Goal: Task Accomplishment & Management: Manage account settings

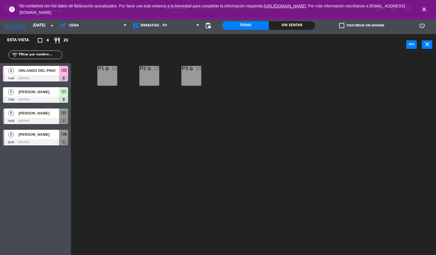
click at [425, 12] on icon "close" at bounding box center [424, 9] width 7 height 7
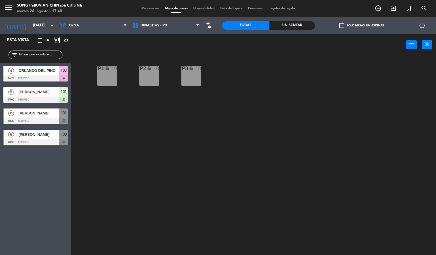
click at [279, 124] on div "P2 lock 10 P3 lock 10 P1 lock 10" at bounding box center [255, 156] width 361 height 200
click at [165, 20] on span "DINASTIAS - P3" at bounding box center [166, 25] width 73 height 12
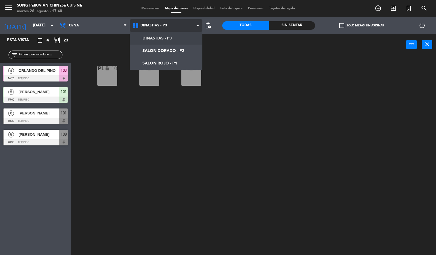
click at [181, 60] on ng-component "menu Song Peruvian Chinese Cuisine martes 26. agosto - 17:48 Mis reservas Mapa …" at bounding box center [218, 127] width 436 height 255
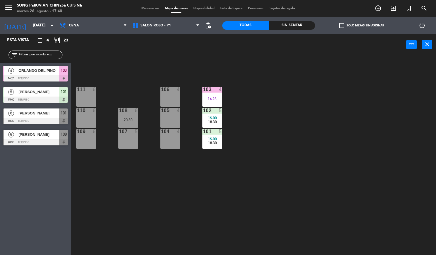
click at [186, 202] on div "103 4 14:26 106 4 111 6 102 5 15:00 18:30 105 4 108 6 20:30 110 6 101 5 15:00 1…" at bounding box center [255, 156] width 361 height 200
click at [218, 90] on div "4" at bounding box center [221, 89] width 9 height 5
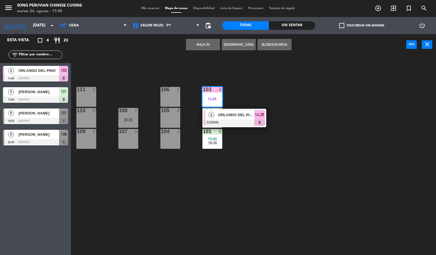
click at [239, 120] on div at bounding box center [234, 123] width 61 height 6
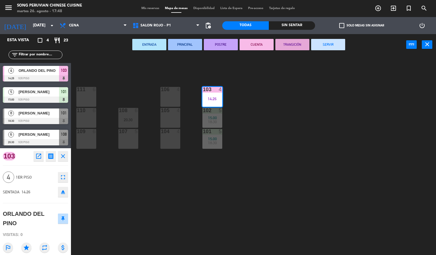
click at [327, 42] on button "SERVIR" at bounding box center [328, 44] width 34 height 11
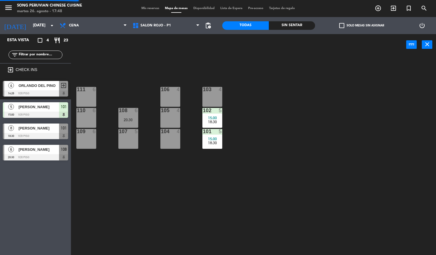
click at [301, 100] on div "103 4 106 4 111 6 102 5 15:00 18:30 105 4 108 6 20:30 110 6 101 5 15:00 18:30 1…" at bounding box center [255, 156] width 361 height 200
click at [210, 118] on span "15:00" at bounding box center [212, 118] width 9 height 5
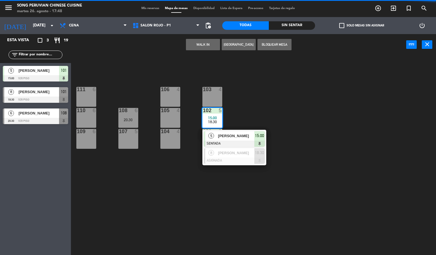
click at [240, 136] on span "[PERSON_NAME]" at bounding box center [236, 136] width 36 height 6
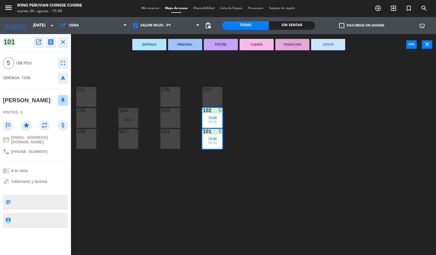
click at [257, 44] on button "CUENTA" at bounding box center [257, 44] width 34 height 11
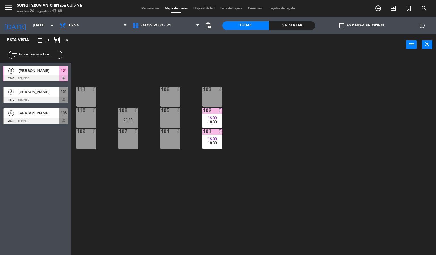
click at [220, 112] on div "5" at bounding box center [220, 110] width 3 height 5
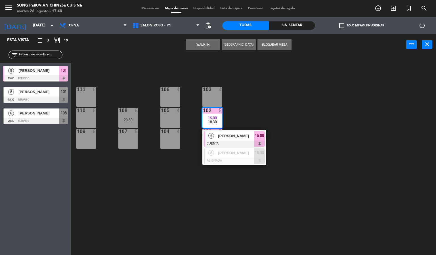
click at [238, 143] on div at bounding box center [234, 144] width 61 height 6
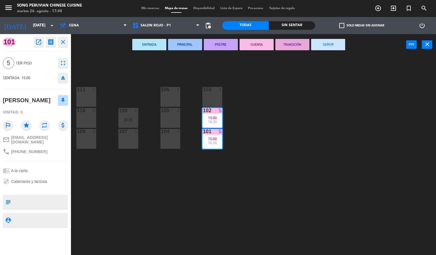
click at [330, 42] on button "SERVIR" at bounding box center [328, 44] width 34 height 11
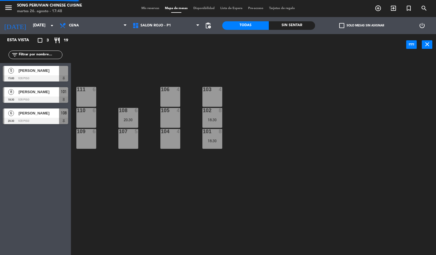
click at [326, 123] on div "103 4 106 4 111 6 102 8 18:30 105 4 108 6 20:30 110 6 101 8 18:30 104 4 107 5 1…" at bounding box center [255, 156] width 361 height 200
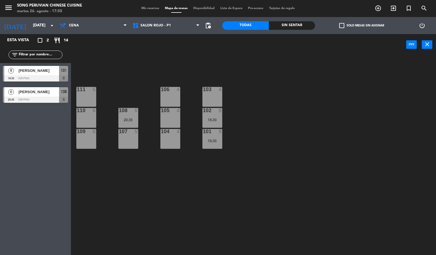
click at [296, 154] on div "103 4 106 4 111 6 102 8 18:30 105 4 108 6 20:30 110 6 101 8 18:30 104 4 107 5 1…" at bounding box center [255, 156] width 361 height 200
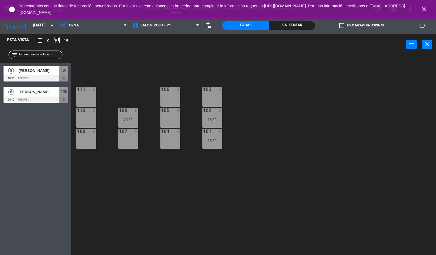
click at [430, 10] on span "close" at bounding box center [423, 9] width 15 height 15
click at [424, 10] on icon "close" at bounding box center [424, 9] width 7 height 7
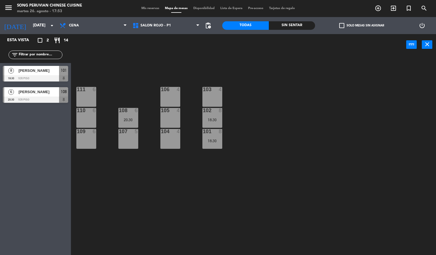
click at [352, 135] on div "103 4 106 4 111 6 102 8 18:30 105 4 108 6 20:30 110 6 101 8 18:30 104 4 107 5 1…" at bounding box center [255, 156] width 361 height 200
click at [49, 71] on span "[PERSON_NAME]" at bounding box center [38, 71] width 41 height 6
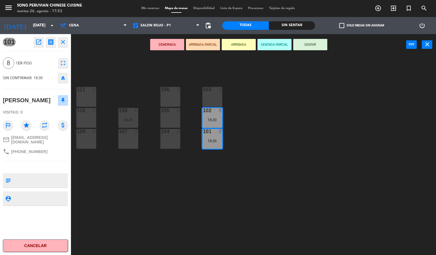
click at [274, 46] on button "SENTADA PARCIAL" at bounding box center [274, 44] width 34 height 11
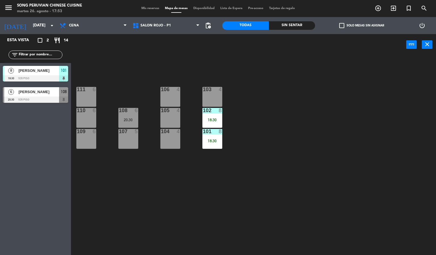
click at [284, 145] on div "103 4 106 4 111 6 102 8 18:30 105 4 108 6 20:30 110 6 101 8 18:30 104 4 107 5 1…" at bounding box center [255, 156] width 361 height 200
click at [270, 122] on div "103 4 106 4 111 6 102 8 18:30 105 4 108 6 20:30 110 6 101 8 18:30 104 4 107 5 1…" at bounding box center [255, 156] width 361 height 200
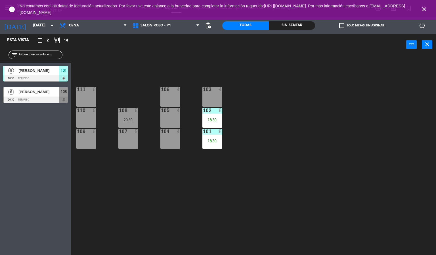
click at [426, 7] on icon "close" at bounding box center [424, 9] width 7 height 7
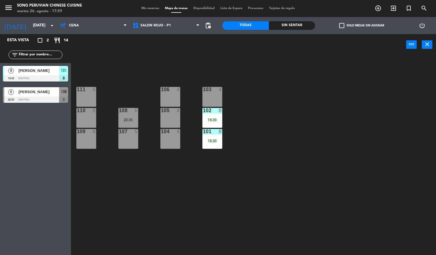
click at [392, 74] on div "103 4 106 4 111 6 102 8 18:30 105 4 108 6 20:30 110 6 101 8 18:30 104 4 107 5 1…" at bounding box center [255, 156] width 361 height 200
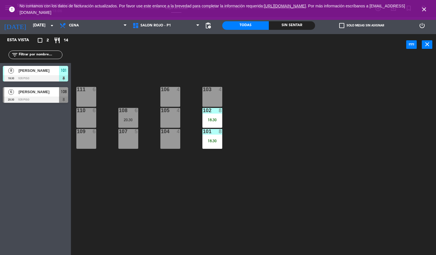
click at [427, 9] on icon "close" at bounding box center [424, 9] width 7 height 7
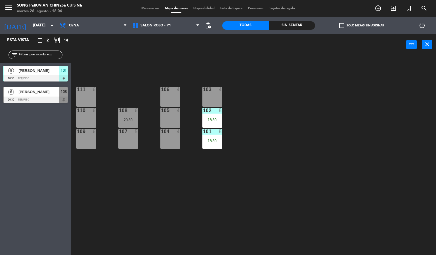
click at [358, 121] on div "103 4 106 4 111 6 102 8 18:30 105 4 108 6 20:30 110 6 101 8 18:30 104 4 107 5 1…" at bounding box center [255, 156] width 361 height 200
click at [351, 98] on div "103 4 106 4 111 6 102 8 18:30 105 4 108 6 20:30 110 6 101 8 18:30 104 4 107 5 1…" at bounding box center [255, 156] width 361 height 200
click at [206, 146] on div "101 8 18:30" at bounding box center [212, 139] width 20 height 20
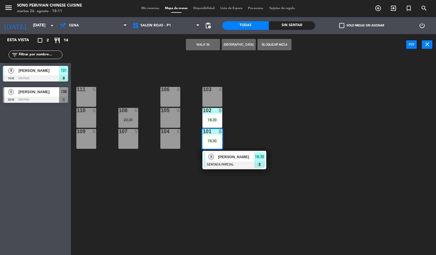
click at [240, 157] on span "[PERSON_NAME]" at bounding box center [236, 157] width 36 height 6
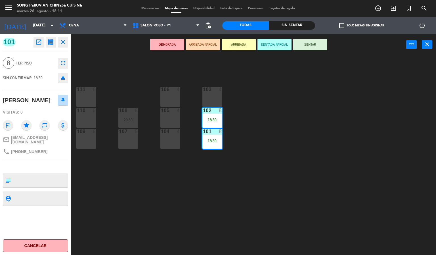
click at [304, 48] on button "SENTAR" at bounding box center [310, 44] width 34 height 11
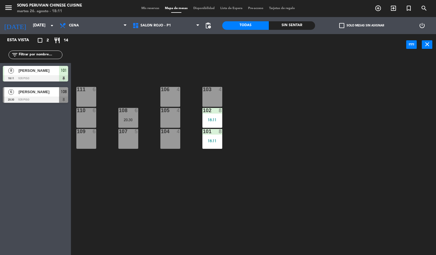
click at [329, 123] on div "103 4 106 4 111 6 102 8 18:11 105 4 108 6 20:30 110 6 101 8 18:11 104 4 107 5 1…" at bounding box center [255, 156] width 361 height 200
click at [348, 121] on div "103 4 106 4 111 6 102 8 18:30 105 4 108 6 20:30 110 6 101 8 18:30 104 4 107 5 1…" at bounding box center [255, 156] width 361 height 200
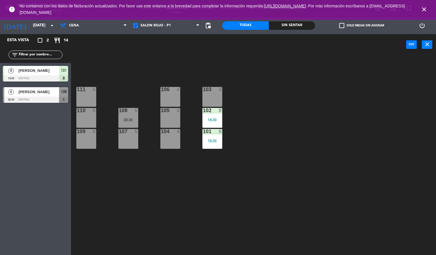
click at [424, 9] on icon "close" at bounding box center [424, 9] width 7 height 7
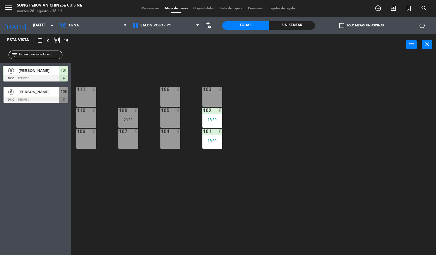
click at [361, 119] on div "103 4 106 4 111 6 102 8 18:30 105 4 108 6 20:30 110 6 101 8 18:30 104 4 107 5 1…" at bounding box center [255, 156] width 361 height 200
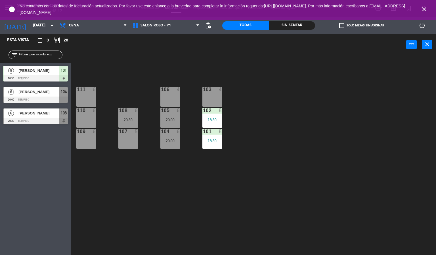
click at [426, 6] on icon "close" at bounding box center [424, 9] width 7 height 7
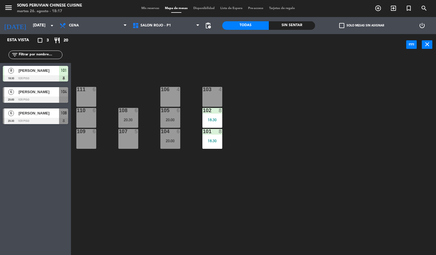
click at [344, 144] on div "103 4 106 4 111 6 102 8 18:30 105 6 20:00 108 6 20:30 110 6 101 8 18:30 104 6 2…" at bounding box center [255, 156] width 361 height 200
click at [231, 153] on div "103 4 106 4 111 6 102 8 18:30 105 6 20:00 108 6 20:30 110 6 101 8 18:30 104 6 2…" at bounding box center [255, 156] width 361 height 200
click at [48, 93] on span "[PERSON_NAME]" at bounding box center [38, 92] width 41 height 6
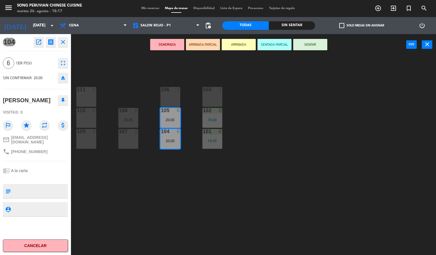
click at [313, 148] on div "103 4 106 4 111 6 102 8 18:30 105 6 20:00 108 6 20:30 110 6 101 8 18:30 104 6 2…" at bounding box center [255, 156] width 361 height 200
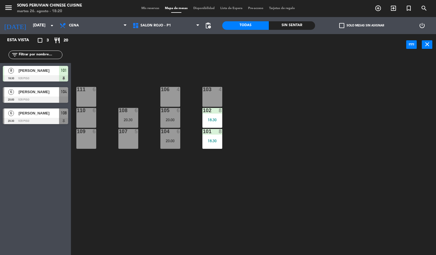
click at [178, 188] on div "103 4 106 4 111 6 102 8 18:30 105 6 20:00 108 6 20:30 110 6 101 8 18:30 104 6 2…" at bounding box center [255, 156] width 361 height 200
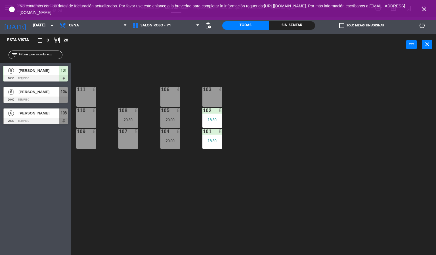
click at [218, 99] on div "103 4" at bounding box center [212, 97] width 20 height 20
click at [217, 95] on div "103 4" at bounding box center [212, 97] width 20 height 20
click at [212, 87] on div at bounding box center [212, 89] width 9 height 5
click at [313, 117] on div "103 4 106 4 111 6 102 8 18:30 105 6 20:00 108 6 20:30 110 6 101 8 18:30 104 6 2…" at bounding box center [255, 156] width 361 height 200
click at [425, 7] on icon "close" at bounding box center [424, 9] width 7 height 7
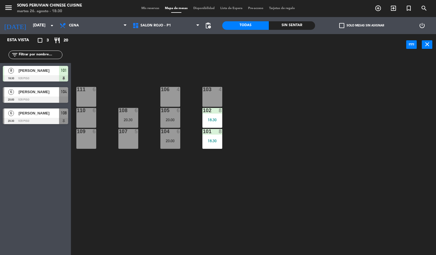
click at [320, 126] on div "103 4 106 4 111 6 102 8 18:30 105 6 20:00 108 6 20:30 110 6 101 8 18:30 104 6 2…" at bounding box center [255, 156] width 361 height 200
click at [359, 147] on div "103 4 106 4 111 6 102 8 18:30 105 6 20:00 108 6 20:30 110 6 101 8 18:30 104 6 2…" at bounding box center [255, 156] width 361 height 200
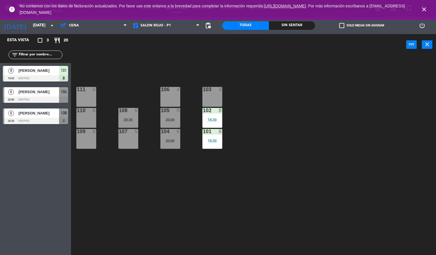
click at [425, 9] on icon "close" at bounding box center [424, 9] width 7 height 7
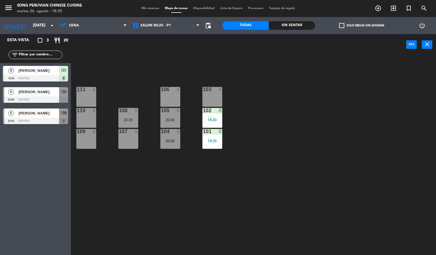
click at [358, 121] on div "103 4 106 4 111 6 102 8 18:30 105 6 20:00 108 6 20:30 110 6 101 8 18:30 104 6 2…" at bounding box center [255, 156] width 361 height 200
click at [178, 110] on div "6" at bounding box center [178, 110] width 3 height 5
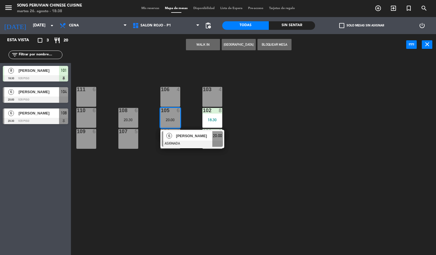
click at [122, 79] on div "103 4 106 4 111 6 102 8 18:30 105 6 20:00 6 [PERSON_NAME] ASIGNADA 20:00 108 6 …" at bounding box center [255, 156] width 361 height 200
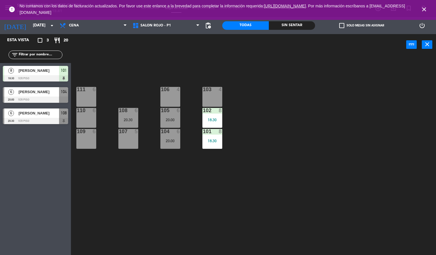
click at [424, 7] on icon "close" at bounding box center [424, 9] width 7 height 7
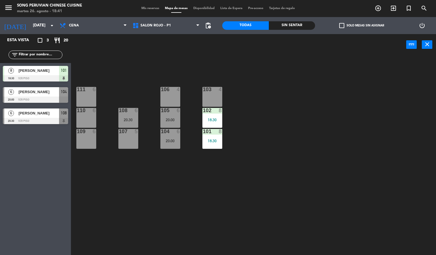
click at [405, 85] on div "103 4 106 4 111 6 102 8 18:30 105 6 20:00 108 6 20:30 110 6 101 8 18:30 104 6 2…" at bounding box center [255, 156] width 361 height 200
click at [293, 77] on div "103 4 106 4 111 6 102 8 18:30 105 6 20:00 108 6 20:30 110 6 101 8 18:30 104 6 2…" at bounding box center [255, 156] width 361 height 200
click at [319, 120] on div "103 4 106 4 111 6 102 8 18:30 105 6 20:00 108 6 20:30 110 6 101 8 18:30 104 6 2…" at bounding box center [255, 156] width 361 height 200
click at [269, 128] on div "103 4 106 4 111 6 102 8 18:30 105 6 20:00 108 6 20:30 110 6 101 8 18:30 104 6 2…" at bounding box center [255, 156] width 361 height 200
click at [128, 115] on div "108 6 20:30" at bounding box center [128, 118] width 20 height 20
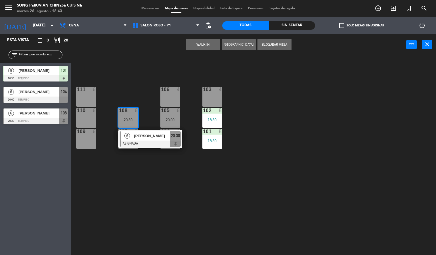
click at [86, 138] on div "109 6" at bounding box center [86, 139] width 20 height 20
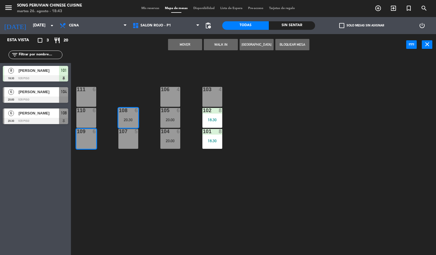
click at [181, 43] on button "Mover" at bounding box center [185, 44] width 34 height 11
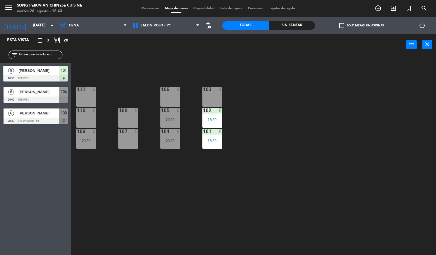
click at [311, 97] on div "103 4 106 4 111 6 102 8 18:30 105 6 20:00 108 5 110 6 101 8 18:30 104 6 20:00 1…" at bounding box center [255, 156] width 361 height 200
click at [127, 120] on div "108 5" at bounding box center [128, 118] width 20 height 20
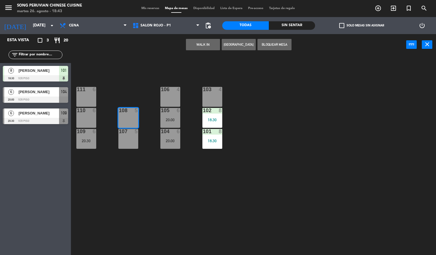
click at [208, 42] on button "WALK IN" at bounding box center [203, 44] width 34 height 11
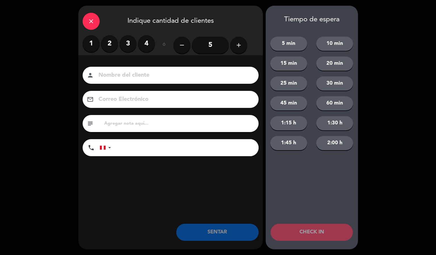
click at [222, 43] on input "5" at bounding box center [210, 45] width 37 height 17
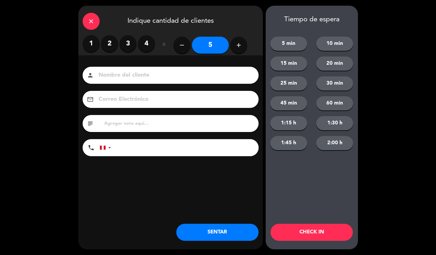
click at [244, 47] on button "add" at bounding box center [238, 45] width 17 height 17
type input "6"
click at [223, 76] on input at bounding box center [174, 75] width 153 height 10
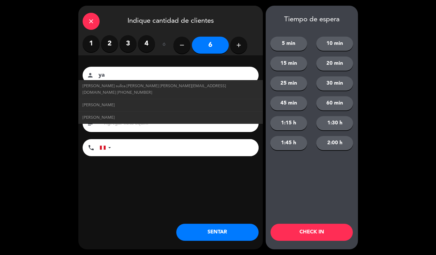
type input "y"
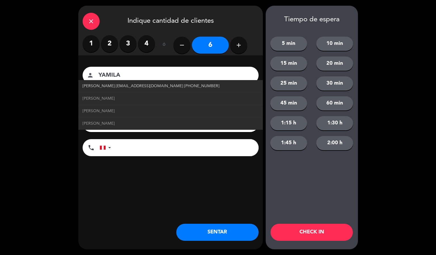
click at [173, 87] on span "[PERSON_NAME] [EMAIL_ADDRESS][DOMAIN_NAME] [PHONE_NUMBER]" at bounding box center [151, 86] width 137 height 7
type input "[PERSON_NAME]"
type input "[EMAIL_ADDRESS][DOMAIN_NAME]"
type input "[PHONE_NUMBER]"
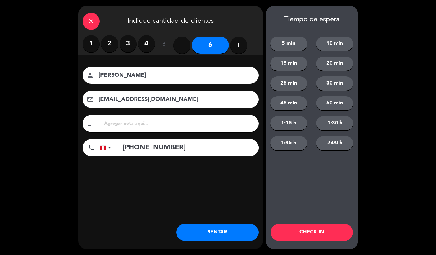
click at [312, 230] on button "CHECK IN" at bounding box center [312, 232] width 82 height 17
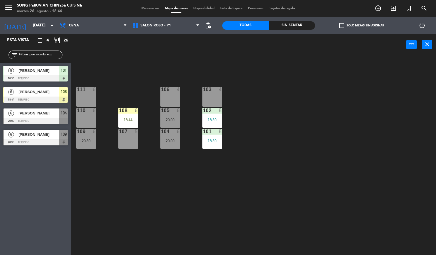
click at [136, 110] on div "6" at bounding box center [136, 110] width 3 height 5
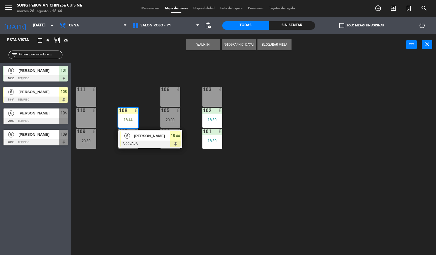
click at [91, 141] on div "20:30" at bounding box center [86, 141] width 20 height 4
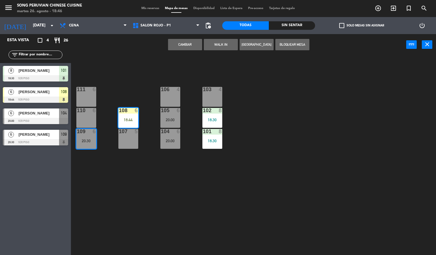
click at [181, 49] on button "Cambiar" at bounding box center [185, 44] width 34 height 11
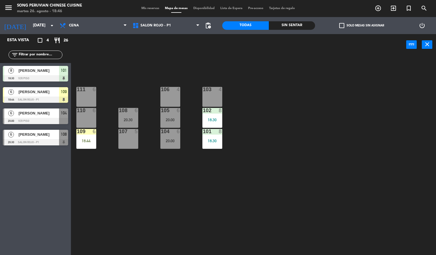
click at [83, 141] on div "18:44" at bounding box center [86, 141] width 20 height 4
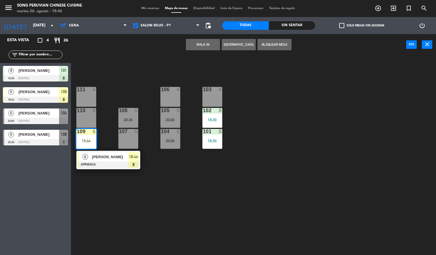
click at [101, 166] on div at bounding box center [108, 165] width 61 height 6
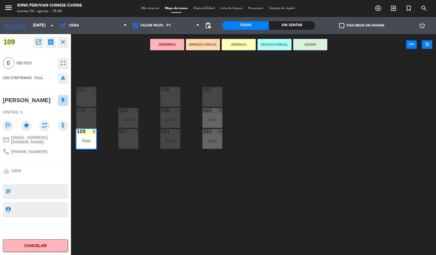
click at [314, 57] on div "103 4 106 4 111 6 102 8 18:30 105 6 20:00 108 6 20:30 110 6 101 8 18:30 104 6 2…" at bounding box center [255, 156] width 361 height 200
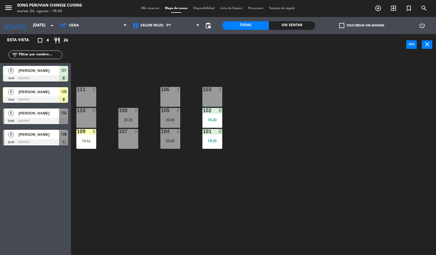
click at [308, 185] on div "103 4 106 4 111 6 102 8 18:30 105 6 20:00 108 6 20:30 110 6 101 8 18:30 104 6 2…" at bounding box center [255, 156] width 361 height 200
click at [169, 143] on div "104 6 20:00" at bounding box center [170, 139] width 20 height 20
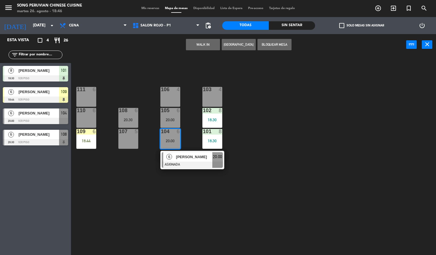
click at [131, 148] on div "107 5" at bounding box center [128, 139] width 20 height 20
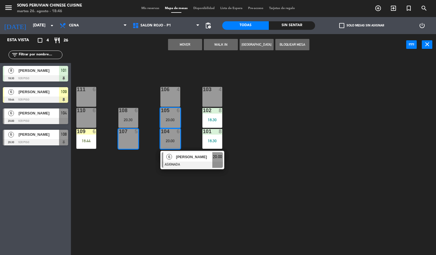
click at [177, 48] on button "Mover" at bounding box center [185, 44] width 34 height 11
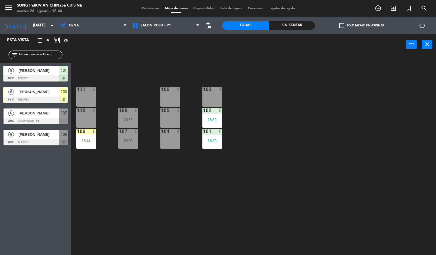
click at [345, 168] on div "103 4 106 4 111 6 102 8 18:30 105 4 108 6 20:30 110 6 101 8 18:30 104 4 107 6 2…" at bounding box center [255, 156] width 361 height 200
click at [260, 187] on div "103 4 106 4 111 6 102 8 18:30 105 4 108 6 20:30 110 6 101 8 18:30 104 4 107 6 2…" at bounding box center [255, 156] width 361 height 200
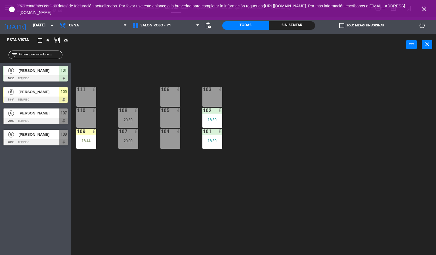
click at [427, 9] on icon "close" at bounding box center [424, 9] width 7 height 7
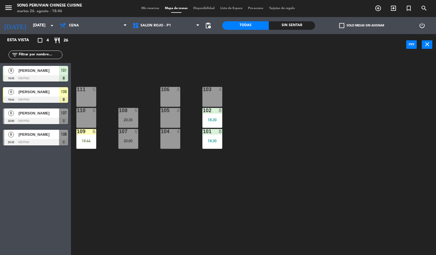
click at [374, 113] on div "103 4 106 4 111 6 102 8 18:30 105 4 108 6 20:30 110 6 101 8 18:30 104 4 107 6 2…" at bounding box center [255, 156] width 361 height 200
click at [321, 88] on div "103 4 106 4 111 6 102 8 18:30 105 4 108 6 20:30 110 6 101 8 18:30 104 4 107 6 2…" at bounding box center [255, 156] width 361 height 200
click at [90, 131] on div at bounding box center [85, 131] width 9 height 5
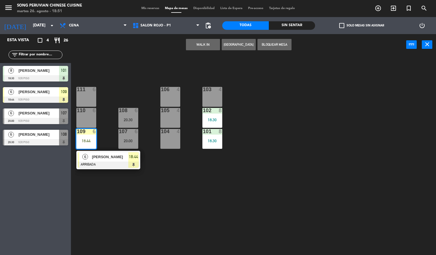
click at [167, 198] on div "103 4 106 4 111 6 102 8 18:30 105 4 108 6 20:30 110 6 101 8 18:30 104 4 107 6 2…" at bounding box center [255, 156] width 361 height 200
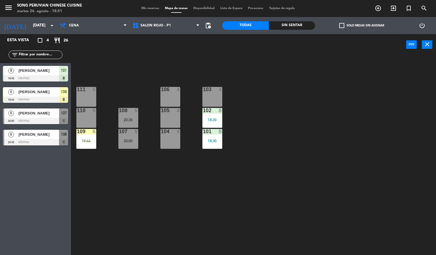
click at [90, 138] on div "109 6 18:44" at bounding box center [86, 139] width 20 height 20
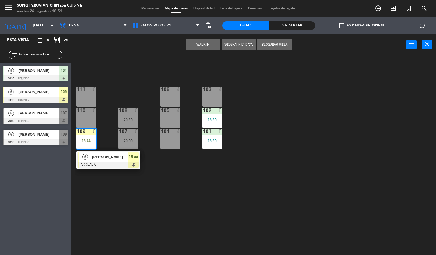
click at [114, 156] on span "[PERSON_NAME]" at bounding box center [110, 157] width 36 height 6
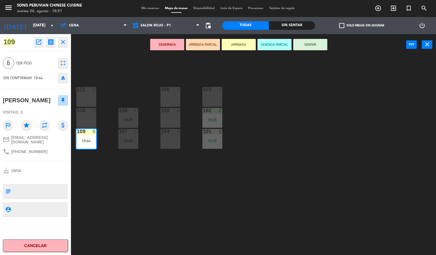
click at [62, 64] on icon "fullscreen" at bounding box center [63, 63] width 7 height 7
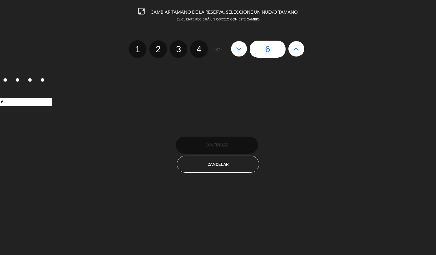
click at [298, 50] on icon at bounding box center [296, 48] width 6 height 9
type input "7"
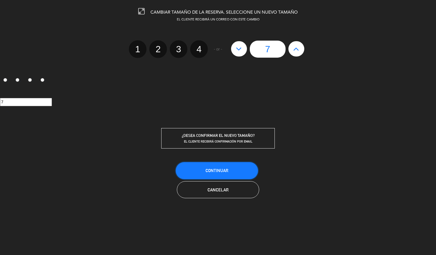
click at [221, 170] on span "Continuar" at bounding box center [217, 170] width 23 height 5
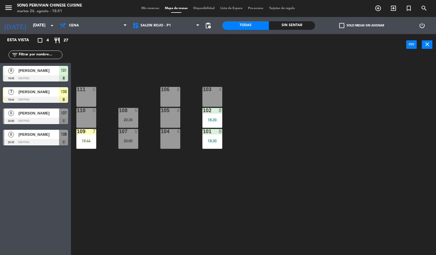
click at [241, 164] on div "103 4 106 4 111 6 102 8 18:30 105 4 108 6 20:30 110 6 101 8 18:30 104 4 107 6 2…" at bounding box center [255, 156] width 361 height 200
click at [90, 141] on div "18:44" at bounding box center [86, 141] width 20 height 4
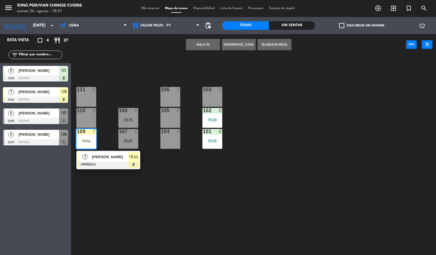
click at [114, 166] on div at bounding box center [108, 165] width 61 height 6
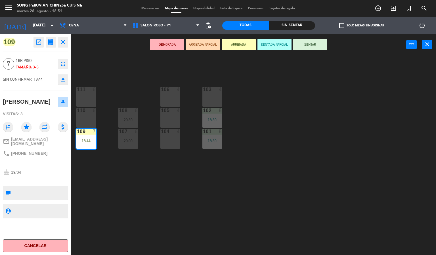
click at [272, 45] on button "SENTADA PARCIAL" at bounding box center [274, 44] width 34 height 11
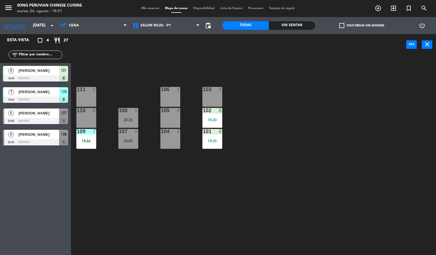
click at [294, 110] on div "103 4 106 4 111 6 102 8 18:30 105 4 108 6 20:30 110 6 101 8 18:30 104 4 107 6 2…" at bounding box center [255, 156] width 361 height 200
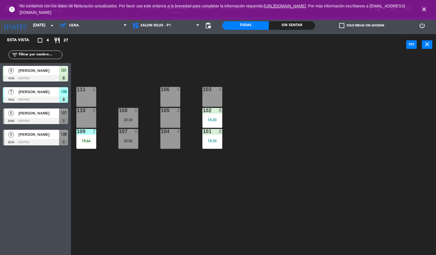
click at [425, 10] on icon "close" at bounding box center [424, 9] width 7 height 7
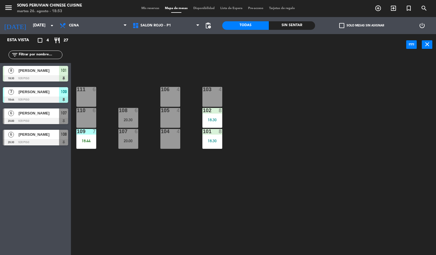
click at [353, 111] on div "103 4 106 4 111 6 102 8 18:30 105 4 108 6 20:30 110 6 101 8 18:30 104 4 107 6 2…" at bounding box center [255, 156] width 361 height 200
click at [313, 134] on div "103 4 106 4 111 6 102 8 18:30 105 4 108 6 20:30 110 6 101 8 18:30 104 4 107 6 2…" at bounding box center [255, 156] width 361 height 200
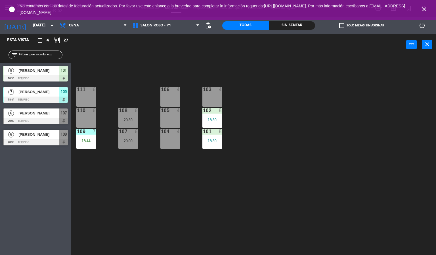
click at [424, 9] on icon "close" at bounding box center [424, 9] width 7 height 7
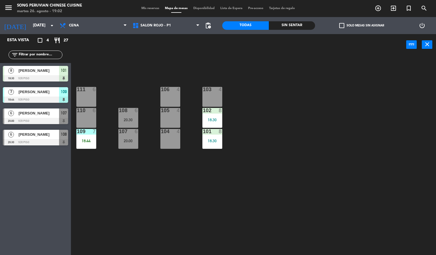
click at [92, 142] on div "18:44" at bounding box center [86, 141] width 20 height 4
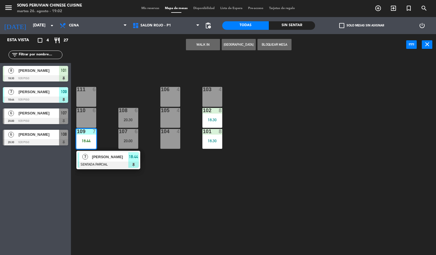
click at [123, 163] on div at bounding box center [108, 165] width 61 height 6
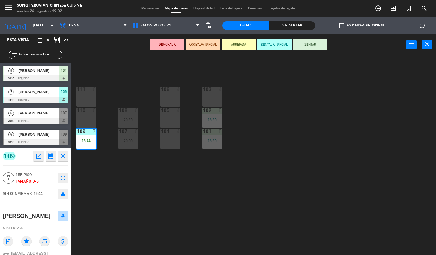
click at [308, 44] on button "SENTAR" at bounding box center [310, 44] width 34 height 11
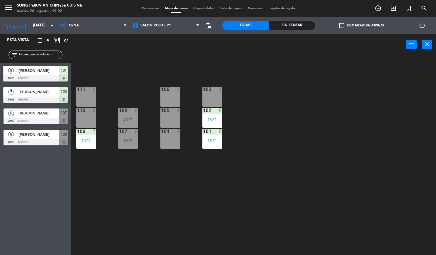
click at [337, 104] on div "103 4 106 4 111 6 102 8 18:30 105 4 108 6 20:30 110 6 101 8 18:30 104 4 107 6 2…" at bounding box center [255, 156] width 361 height 200
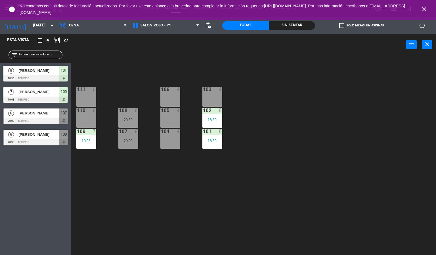
click at [259, 153] on div "103 4 106 4 111 6 102 8 18:30 105 4 108 6 20:30 110 6 101 8 18:30 104 4 107 6 2…" at bounding box center [255, 156] width 361 height 200
click at [423, 12] on icon "close" at bounding box center [424, 9] width 7 height 7
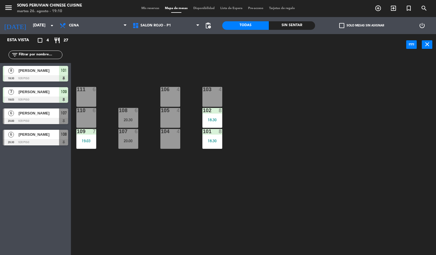
click at [349, 136] on div "103 4 106 4 111 6 102 8 18:30 105 4 108 6 20:30 110 6 101 8 18:30 104 4 107 6 2…" at bounding box center [255, 156] width 361 height 200
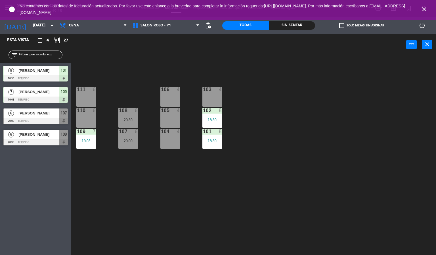
click at [425, 6] on icon "close" at bounding box center [424, 9] width 7 height 7
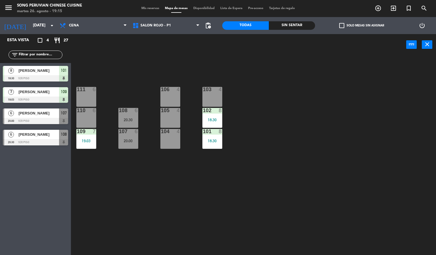
click at [375, 73] on div "103 4 106 4 111 6 102 8 18:30 105 4 108 6 20:30 110 6 101 8 18:30 104 4 107 6 2…" at bounding box center [255, 156] width 361 height 200
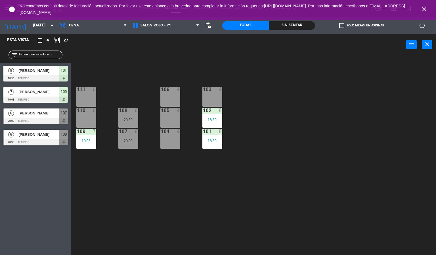
click at [430, 8] on span "close" at bounding box center [423, 9] width 15 height 15
click at [424, 11] on icon "close" at bounding box center [424, 9] width 7 height 7
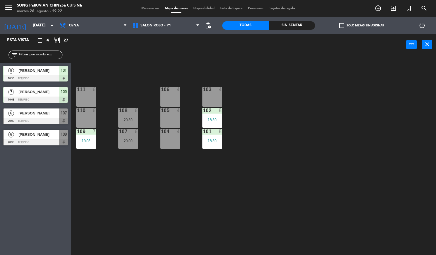
click at [355, 136] on div "103 4 106 4 111 6 102 8 18:30 105 4 108 6 20:30 110 6 101 8 18:30 104 4 107 6 2…" at bounding box center [255, 156] width 361 height 200
click at [30, 26] on input "[DATE]" at bounding box center [57, 25] width 54 height 10
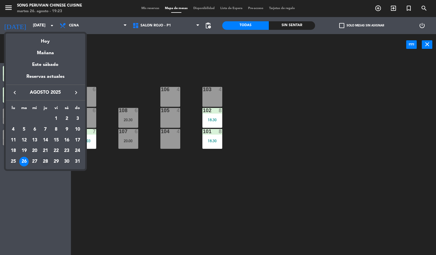
click at [45, 160] on div "28" at bounding box center [46, 162] width 10 height 10
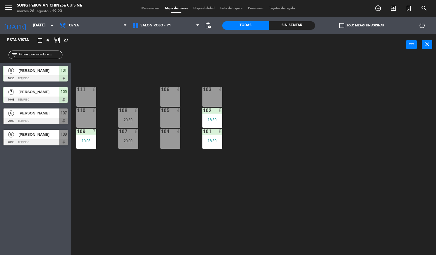
type input "jue. 28 ago."
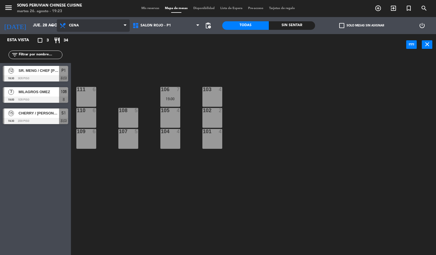
click at [78, 20] on span "Cena" at bounding box center [93, 25] width 73 height 12
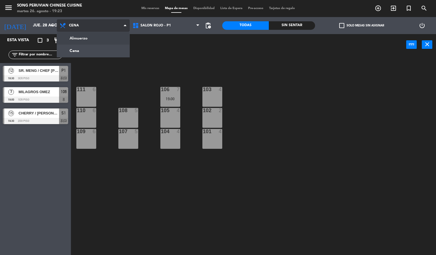
click at [96, 32] on div "Almuerzo Cena Cena Almuerzo Cena" at bounding box center [93, 25] width 73 height 17
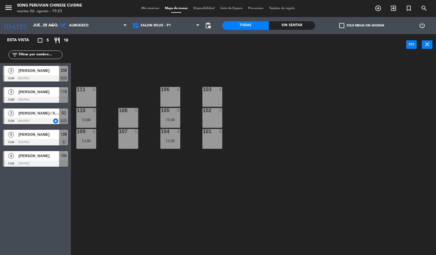
click at [120, 53] on div "power_input close" at bounding box center [238, 45] width 335 height 22
click at [215, 95] on div "103 4" at bounding box center [212, 97] width 20 height 20
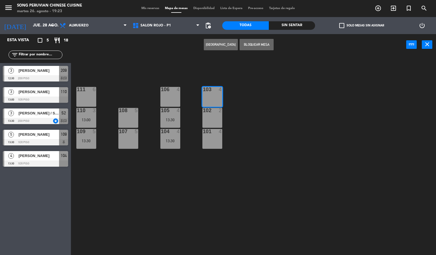
click at [226, 45] on button "[GEOGRAPHIC_DATA]" at bounding box center [221, 44] width 34 height 11
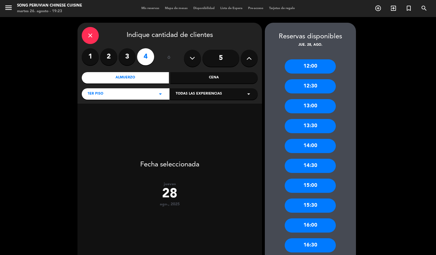
click at [250, 61] on icon at bounding box center [248, 58] width 5 height 9
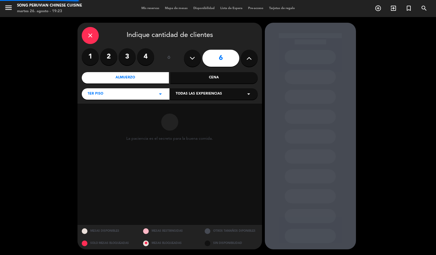
click at [250, 60] on icon at bounding box center [248, 58] width 5 height 9
type input "10"
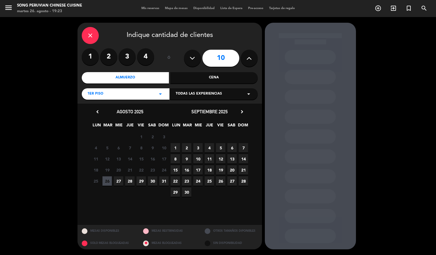
click at [130, 181] on span "28" at bounding box center [129, 180] width 9 height 9
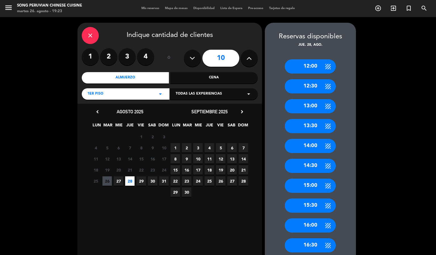
scroll to position [73, 0]
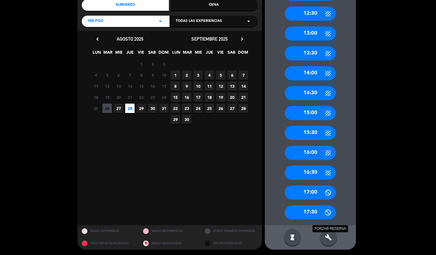
click at [324, 233] on div "build FORZAR RESERVA" at bounding box center [328, 237] width 17 height 17
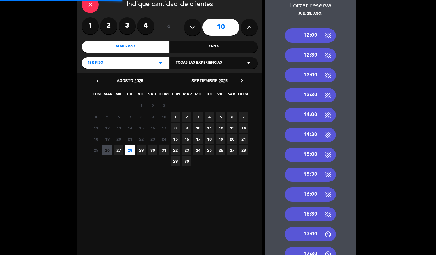
scroll to position [0, 0]
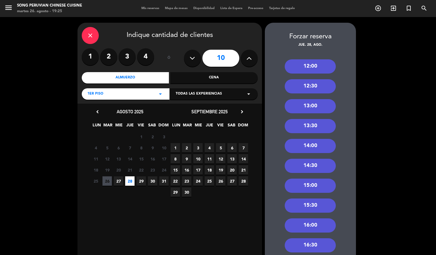
click at [204, 229] on calendar-double "chevron_left [DATE] LUN MAR MIE JUE VIE SAB DOM 28 29 30 31 1 2 3 4 5 6 7 8 9 1…" at bounding box center [169, 201] width 159 height 186
click at [92, 34] on icon "close" at bounding box center [90, 35] width 7 height 7
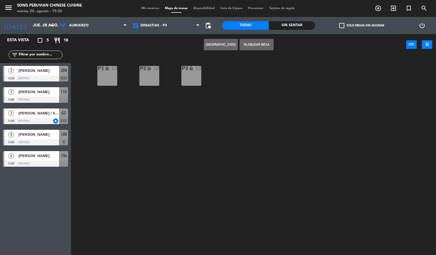
click at [45, 74] on div "[PERSON_NAME]" at bounding box center [38, 70] width 41 height 9
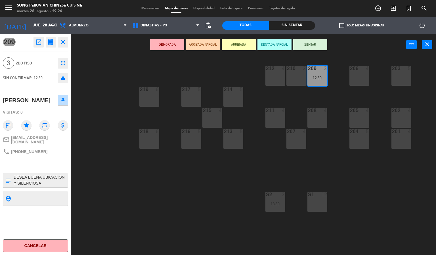
click at [177, 171] on div "203 5 206 4 210 2 212 4 209 3 12:30 214 5 217 5 219 6 202 4 205 4 208 4 211 4 2…" at bounding box center [255, 156] width 361 height 200
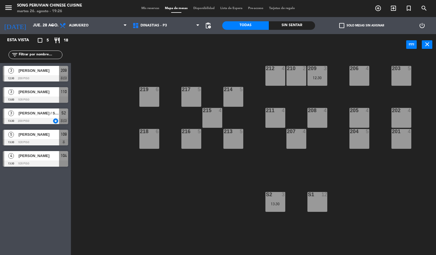
click at [20, 97] on div at bounding box center [35, 100] width 65 height 6
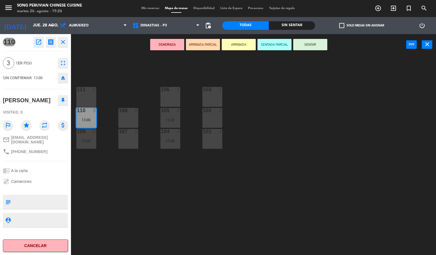
click at [174, 198] on div "103 4 106 4 111 6 102 2 105 4 13:30 108 5 110 3 13:00 101 4 104 4 13:30 107 5 1…" at bounding box center [255, 156] width 361 height 200
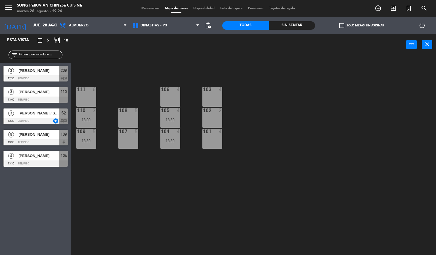
click at [35, 120] on div at bounding box center [35, 121] width 65 height 6
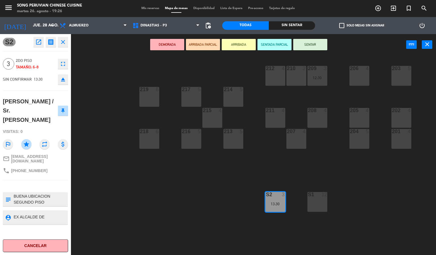
click at [166, 202] on div "203 5 206 4 210 2 212 4 209 3 12:30 214 5 217 5 219 6 202 4 205 4 208 4 211 4 2…" at bounding box center [255, 156] width 361 height 200
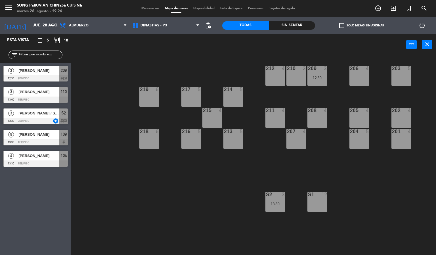
click at [45, 140] on div at bounding box center [35, 142] width 65 height 6
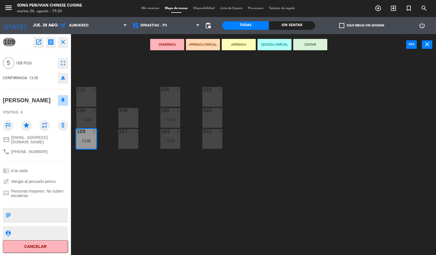
click at [156, 188] on div "103 4 106 4 111 6 102 2 105 4 13:30 108 5 110 3 13:00 101 4 104 4 13:30 107 5 1…" at bounding box center [255, 156] width 361 height 200
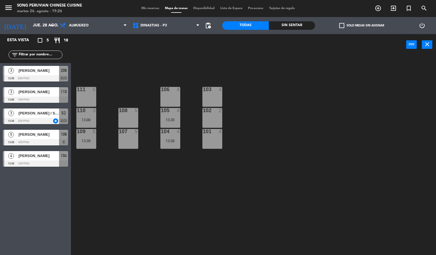
click at [34, 143] on div at bounding box center [35, 142] width 65 height 6
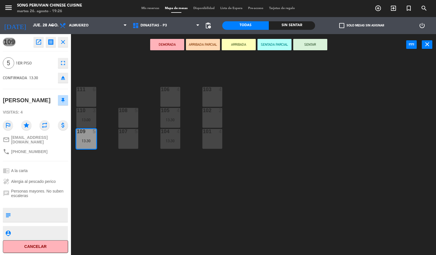
click at [136, 195] on div "103 4 106 4 111 6 102 2 105 4 13:30 108 5 110 3 13:00 101 4 104 4 13:30 107 5 1…" at bounding box center [255, 156] width 361 height 200
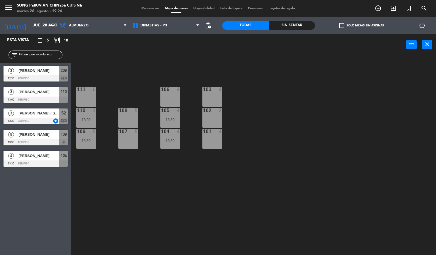
click at [28, 158] on span "[PERSON_NAME]" at bounding box center [38, 156] width 41 height 6
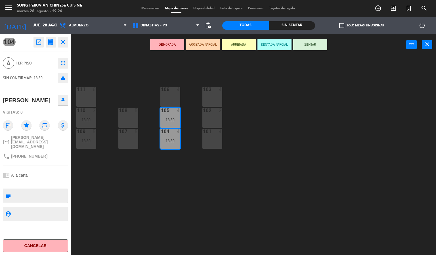
click at [164, 208] on div "103 4 106 4 111 6 102 2 105 4 13:30 108 5 110 3 13:00 101 4 104 4 13:30 107 5 1…" at bounding box center [255, 156] width 361 height 200
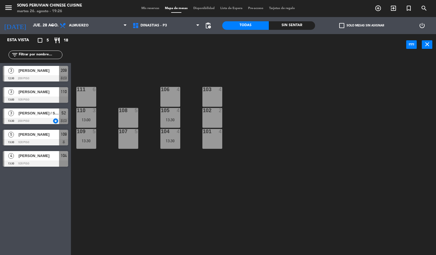
click at [170, 131] on div at bounding box center [170, 131] width 9 height 5
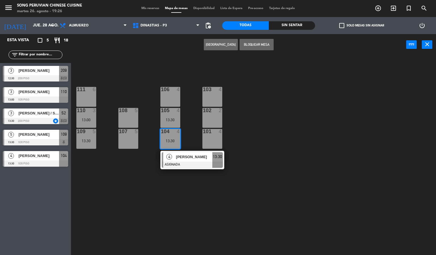
click at [129, 110] on div at bounding box center [127, 110] width 9 height 5
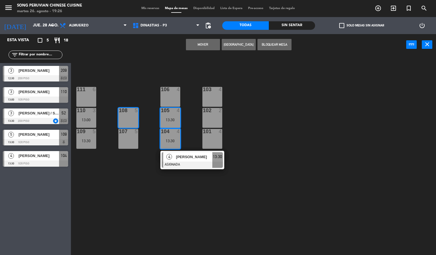
drag, startPoint x: 201, startPoint y: 54, endPoint x: 202, endPoint y: 43, distance: 10.5
click at [202, 47] on div "Mover Crear Reserva Bloquear Mesa power_input close" at bounding box center [238, 45] width 335 height 22
click at [203, 43] on button "Mover" at bounding box center [203, 44] width 34 height 11
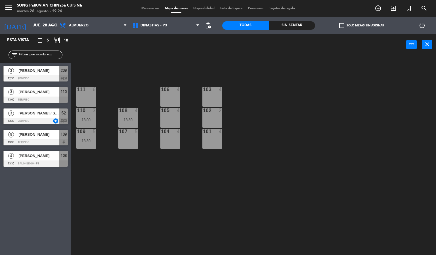
click at [292, 111] on div "103 4 106 4 111 6 102 2 105 4 108 4 13:30 110 3 13:00 101 4 104 4 107 5 109 5 1…" at bounding box center [255, 156] width 361 height 200
click at [156, 31] on span "DINASTIAS - P3" at bounding box center [166, 25] width 73 height 12
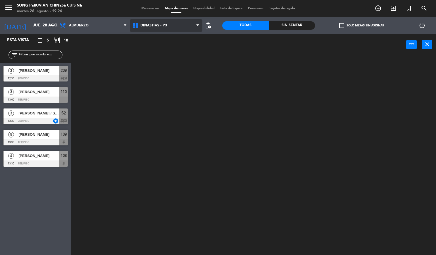
click at [179, 39] on ng-component "menu Song Peruvian Chinese Cuisine martes 26. agosto - 19:26 Mis reservas Mapa …" at bounding box center [218, 127] width 436 height 255
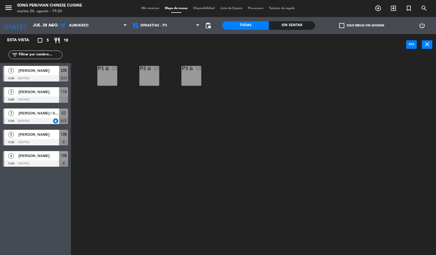
click at [156, 171] on div "P2 lock 10 P3 lock 10 P1 lock 10" at bounding box center [255, 156] width 361 height 200
click at [104, 73] on div "P1 lock 10" at bounding box center [107, 76] width 20 height 20
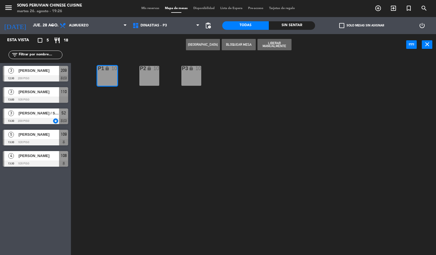
click at [196, 40] on button "[GEOGRAPHIC_DATA]" at bounding box center [203, 44] width 34 height 11
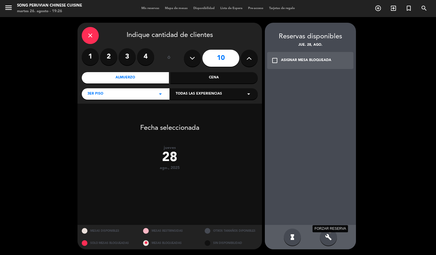
click at [327, 237] on icon "build" at bounding box center [328, 237] width 7 height 7
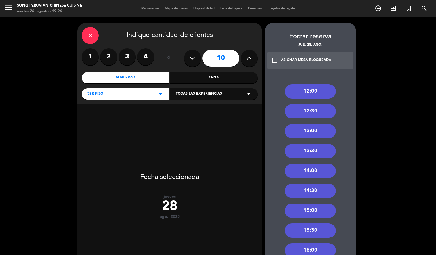
click at [320, 127] on div "13:00" at bounding box center [310, 131] width 51 height 14
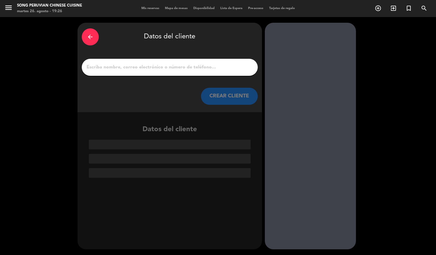
click at [203, 66] on input "1" at bounding box center [169, 67] width 167 height 8
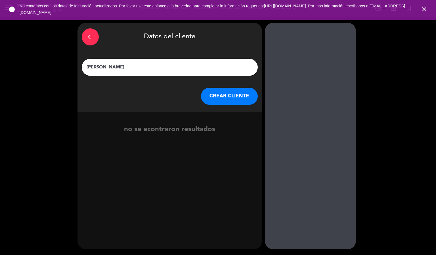
click at [427, 5] on span "close" at bounding box center [423, 9] width 15 height 15
click at [426, 5] on span "close" at bounding box center [423, 9] width 15 height 15
click at [424, 11] on icon "close" at bounding box center [424, 9] width 7 height 7
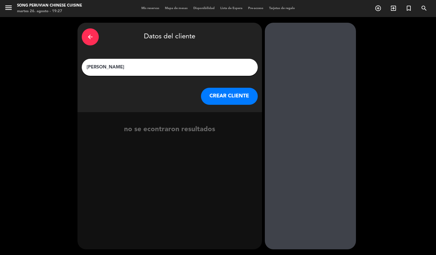
click at [210, 66] on input "[PERSON_NAME]" at bounding box center [169, 67] width 167 height 8
type input "[PERSON_NAME]"
click at [253, 98] on button "CREAR CLIENTE" at bounding box center [229, 96] width 57 height 17
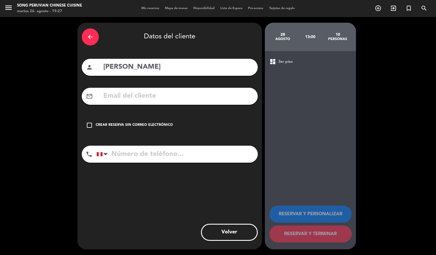
click at [213, 96] on input "text" at bounding box center [178, 96] width 151 height 12
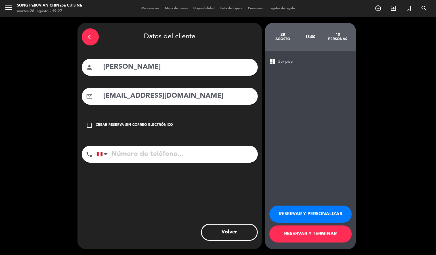
type input "[EMAIL_ADDRESS][DOMAIN_NAME]"
click at [201, 156] on input "tel" at bounding box center [177, 154] width 161 height 17
type input "999910651"
click at [315, 216] on button "RESERVAR Y PERSONALIZAR" at bounding box center [310, 214] width 82 height 17
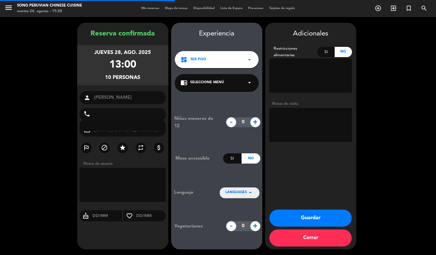
type input "[PHONE_NUMBER]"
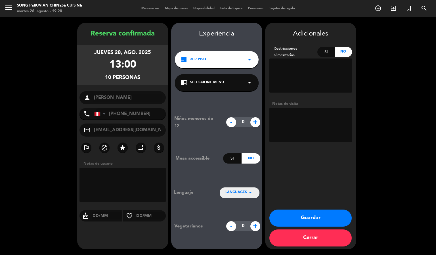
click at [296, 122] on textarea at bounding box center [310, 125] width 83 height 34
click at [313, 124] on textarea at bounding box center [310, 125] width 83 height 34
type textarea "c"
click at [274, 114] on textarea at bounding box center [310, 125] width 83 height 34
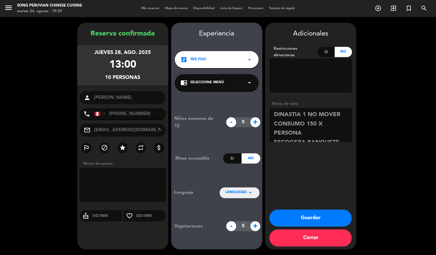
scroll to position [8, 0]
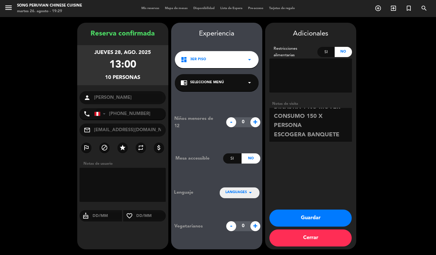
click at [347, 139] on textarea at bounding box center [310, 125] width 83 height 34
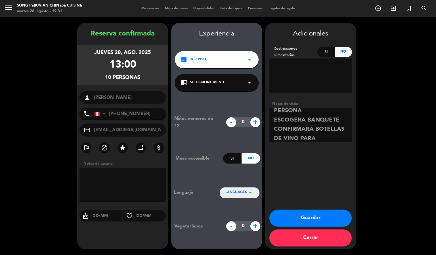
scroll to position [32, 0]
type textarea "DINASTIA 1 NO MOVER CONSUMO 150 X PERSONA ESCOGERA BANQUETE CONFIRMARÁ BOTELLAS…"
click at [319, 222] on button "Guardar" at bounding box center [310, 218] width 82 height 17
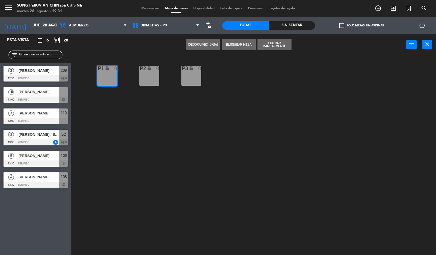
click at [54, 102] on div at bounding box center [35, 100] width 65 height 6
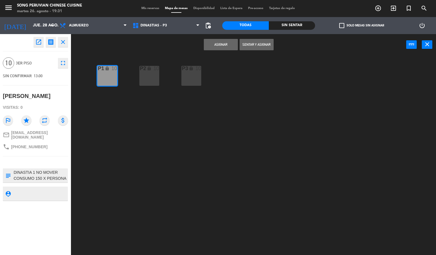
click at [40, 44] on icon "open_in_new" at bounding box center [38, 42] width 7 height 7
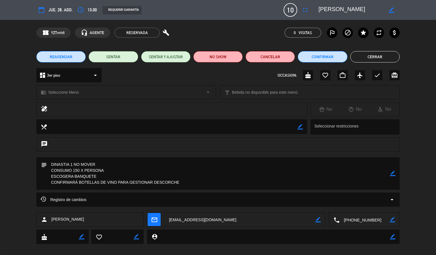
click at [393, 9] on icon "border_color" at bounding box center [391, 9] width 5 height 5
type textarea "[PERSON_NAME] - HUAWEI"
click at [389, 10] on icon at bounding box center [391, 9] width 5 height 5
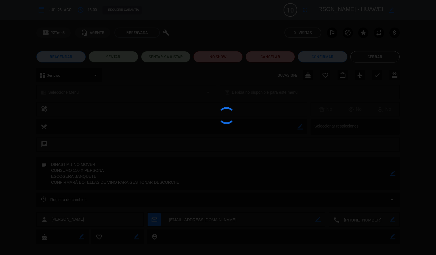
type textarea "DINASTIA 1 NO MOVER CONSUMO 150 X PERSONA ESCOGERA BANQUETE CONFIRMARÁ BOTELLAS…"
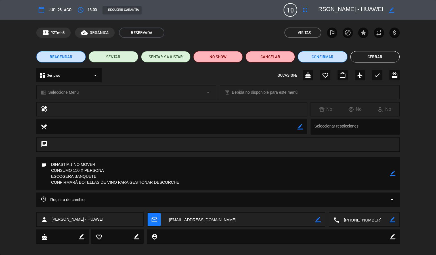
click at [373, 53] on button "Cerrar" at bounding box center [374, 56] width 49 height 11
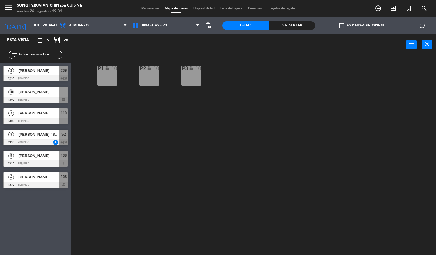
click at [32, 95] on div "[PERSON_NAME] - HUAWEI" at bounding box center [38, 91] width 41 height 9
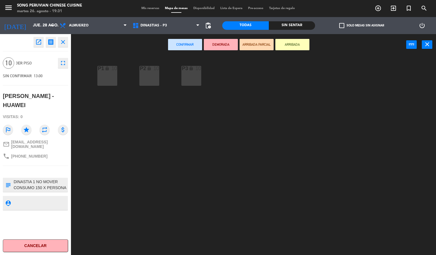
click at [34, 43] on button "open_in_new" at bounding box center [38, 42] width 10 height 10
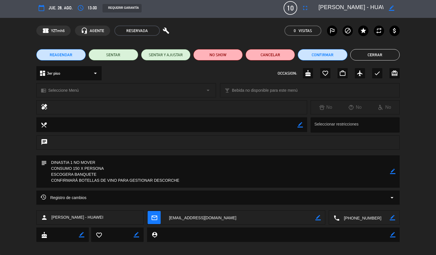
scroll to position [0, 0]
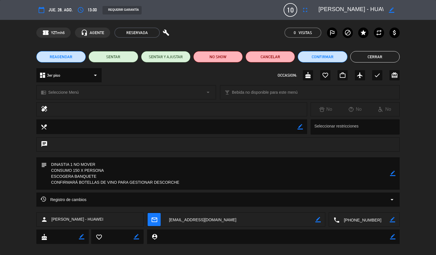
click at [372, 54] on button "Cerrar" at bounding box center [374, 56] width 49 height 11
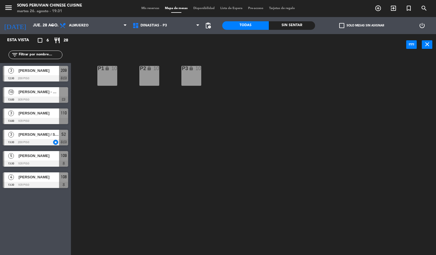
click at [209, 131] on div "P2 lock 10 P3 lock 10 P1 lock 10" at bounding box center [255, 156] width 361 height 200
click at [59, 95] on div at bounding box center [63, 91] width 9 height 9
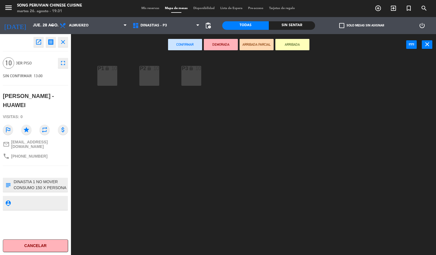
click at [96, 78] on div "P2 lock 10 P3 lock 10 P1 lock 10" at bounding box center [255, 156] width 361 height 200
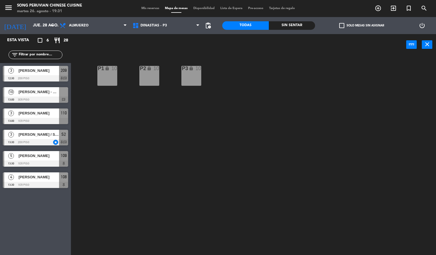
click at [58, 91] on span "[PERSON_NAME] - HUAWEI" at bounding box center [38, 92] width 41 height 6
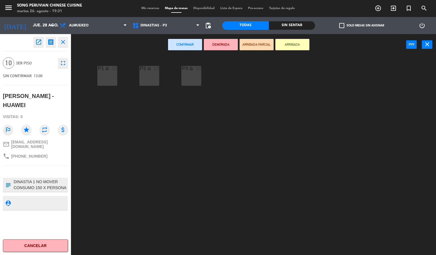
click at [112, 69] on div "10" at bounding box center [115, 68] width 6 height 5
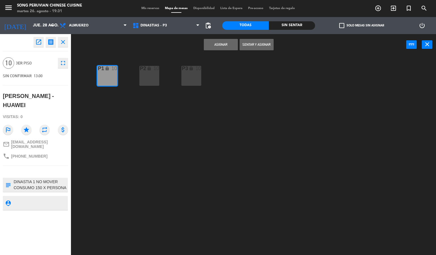
click at [236, 41] on button "Asignar" at bounding box center [221, 44] width 34 height 11
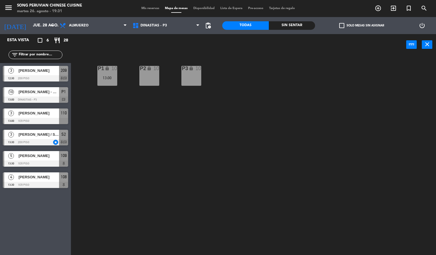
click at [221, 121] on div "P2 lock 10 P3 lock 10 P1 lock 10 13:00" at bounding box center [255, 156] width 361 height 200
click at [294, 115] on div "P2 lock 10 P3 lock 10 P1 lock 10 13:00" at bounding box center [255, 156] width 361 height 200
